Goal: Task Accomplishment & Management: Manage account settings

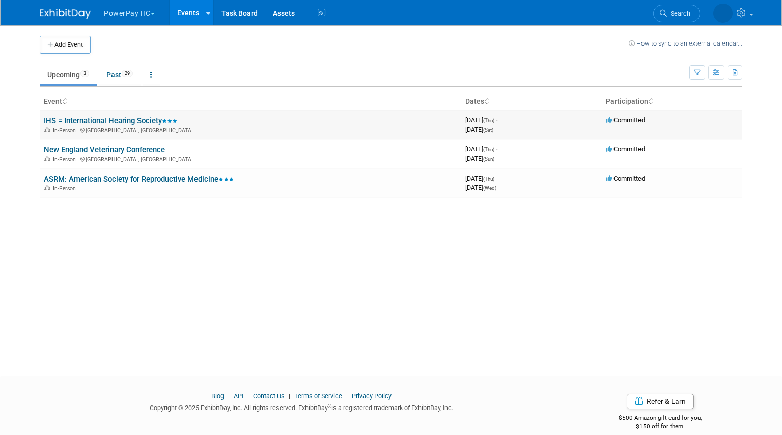
click at [105, 120] on link "IHS = International Hearing Society" at bounding box center [110, 120] width 133 height 9
click at [207, 91] on div "Add Event How to sync to an external calendar... New Event Duplicate Event Warn…" at bounding box center [391, 191] width 718 height 333
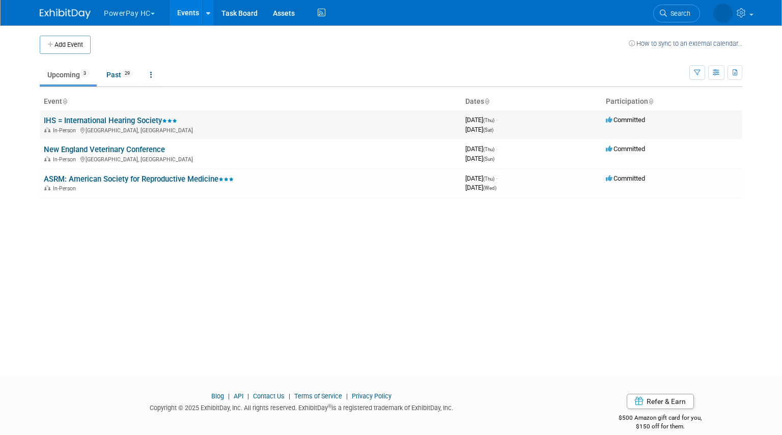
click at [134, 119] on link "IHS = International Hearing Society" at bounding box center [110, 120] width 133 height 9
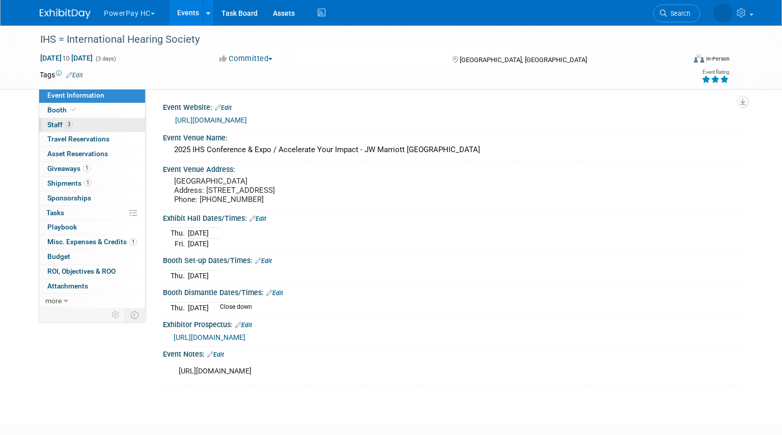
click at [102, 130] on link "3 Staff 3" at bounding box center [92, 125] width 106 height 14
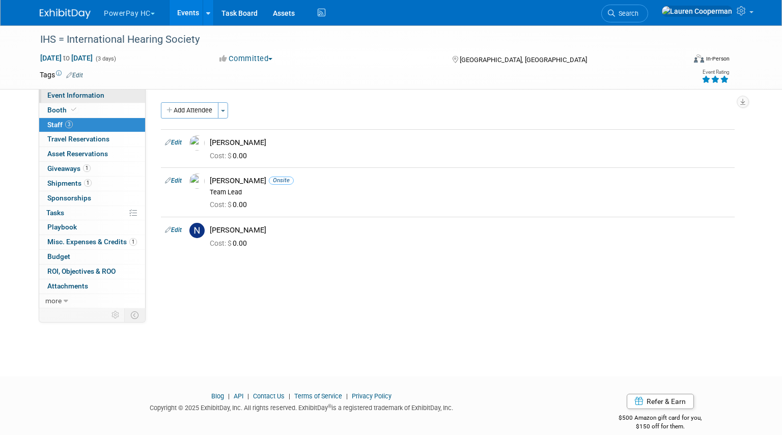
click at [115, 97] on link "Event Information" at bounding box center [92, 96] width 106 height 14
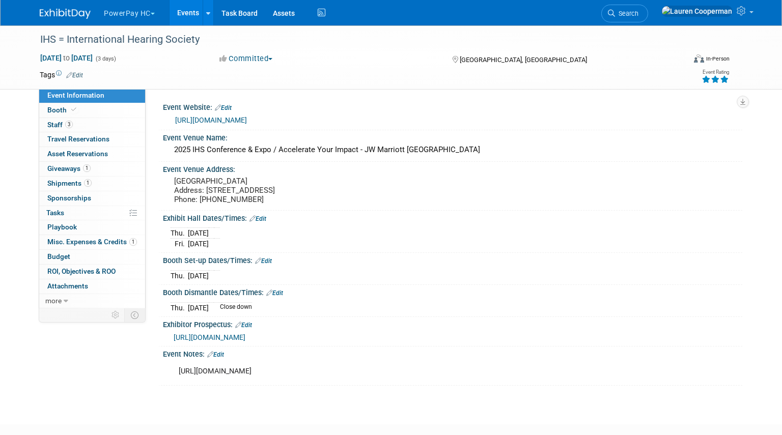
click at [337, 70] on td at bounding box center [347, 75] width 529 height 10
click at [460, 53] on div "[GEOGRAPHIC_DATA], [GEOGRAPHIC_DATA]" at bounding box center [531, 59] width 161 height 12
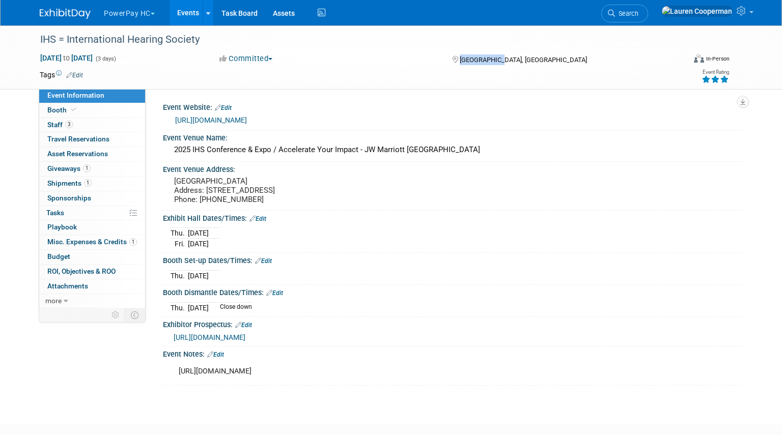
click at [460, 53] on div "[GEOGRAPHIC_DATA], [GEOGRAPHIC_DATA]" at bounding box center [531, 59] width 161 height 12
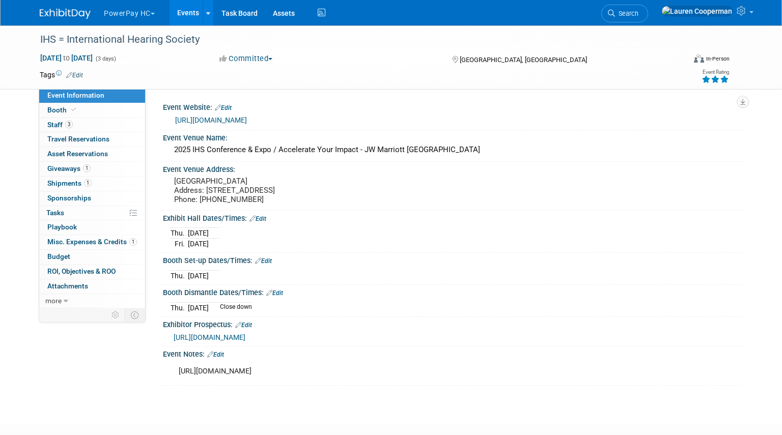
click at [460, 53] on div "[GEOGRAPHIC_DATA], [GEOGRAPHIC_DATA]" at bounding box center [531, 59] width 161 height 12
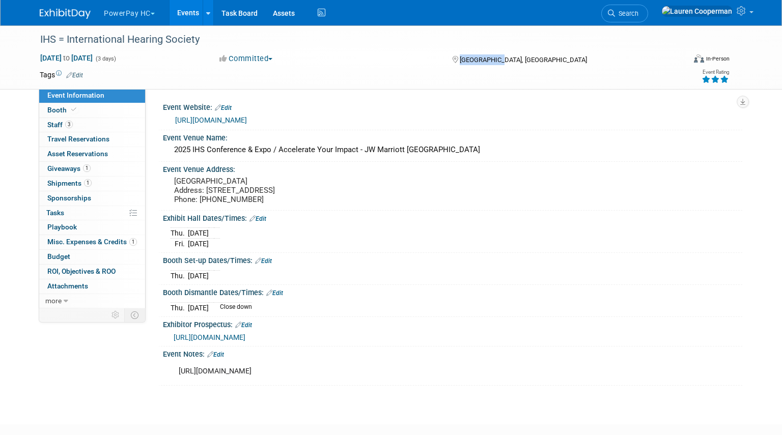
click at [460, 53] on div "[GEOGRAPHIC_DATA], [GEOGRAPHIC_DATA]" at bounding box center [531, 59] width 161 height 12
click at [123, 127] on link "3 Staff 3" at bounding box center [92, 125] width 106 height 14
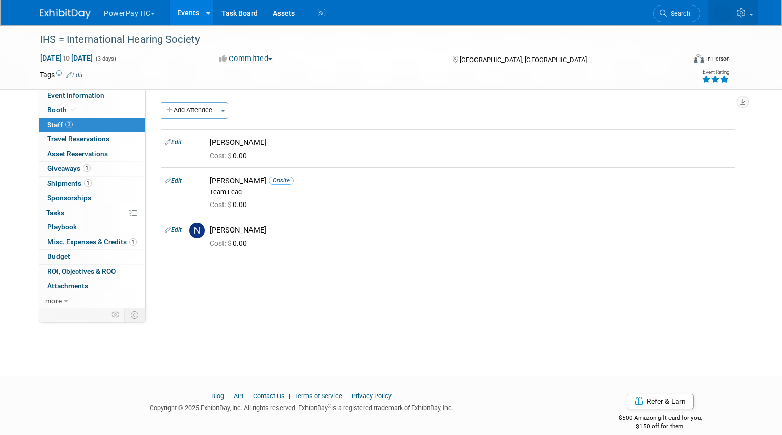
click at [748, 19] on link at bounding box center [733, 12] width 50 height 25
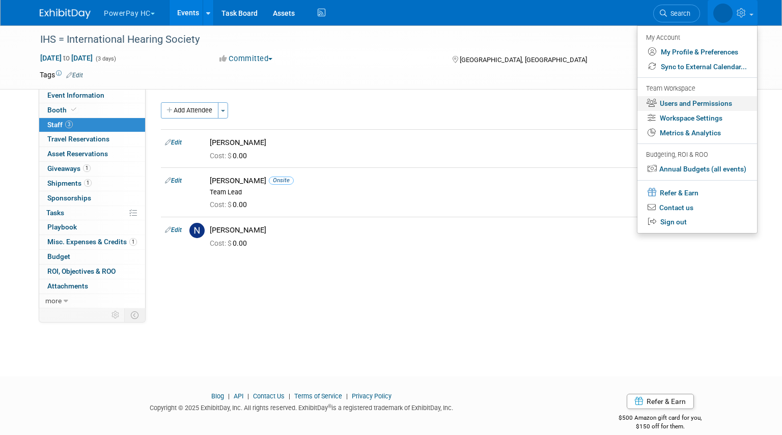
click at [673, 108] on link "Users and Permissions" at bounding box center [697, 103] width 120 height 15
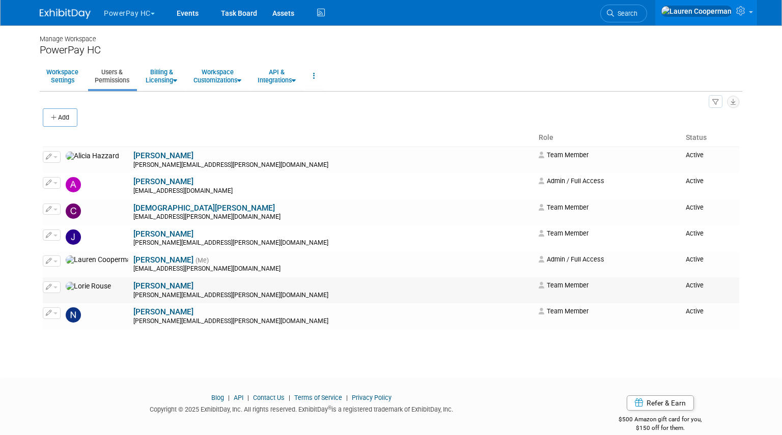
click at [133, 284] on link "[PERSON_NAME]" at bounding box center [163, 286] width 60 height 9
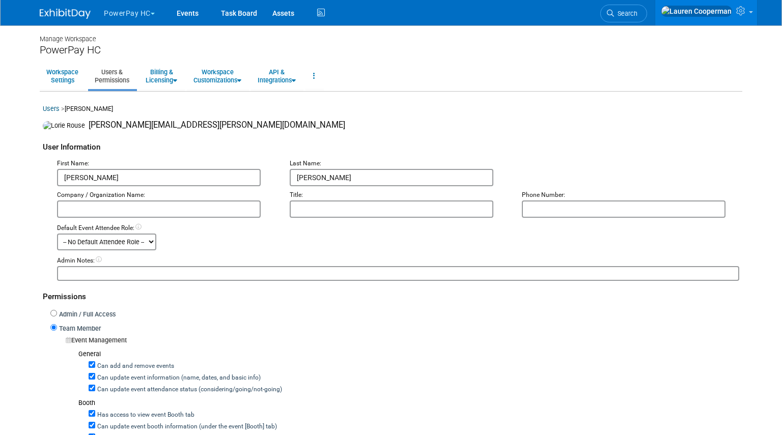
scroll to position [840, 0]
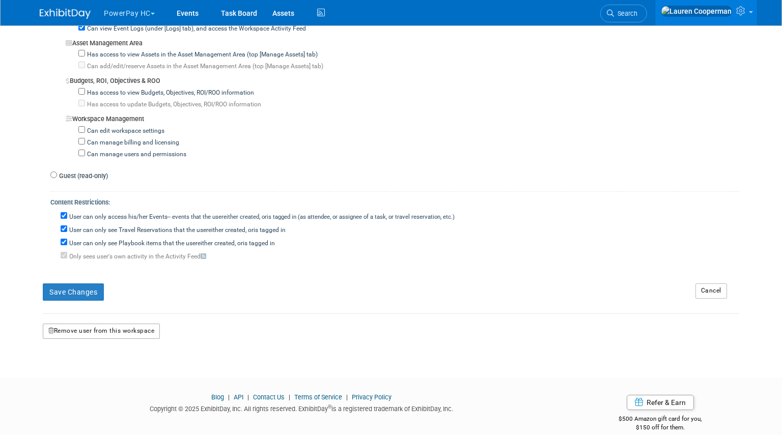
click at [111, 324] on button "Remove user from this workspace" at bounding box center [101, 331] width 117 height 15
click at [97, 358] on link "Yes" at bounding box center [90, 361] width 30 height 16
